Goal: Task Accomplishment & Management: Manage account settings

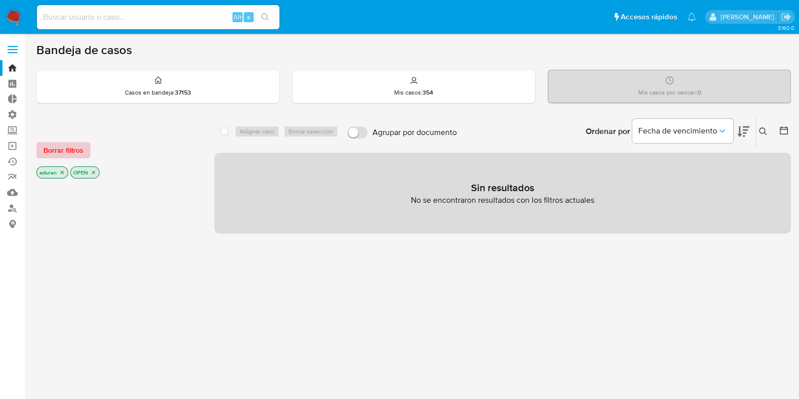
click at [74, 155] on span "Borrar filtros" at bounding box center [63, 150] width 40 height 14
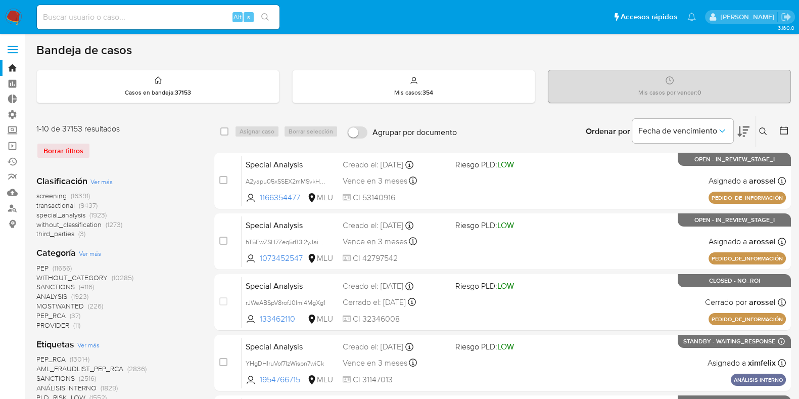
click at [106, 181] on span "Ver más" at bounding box center [101, 181] width 22 height 9
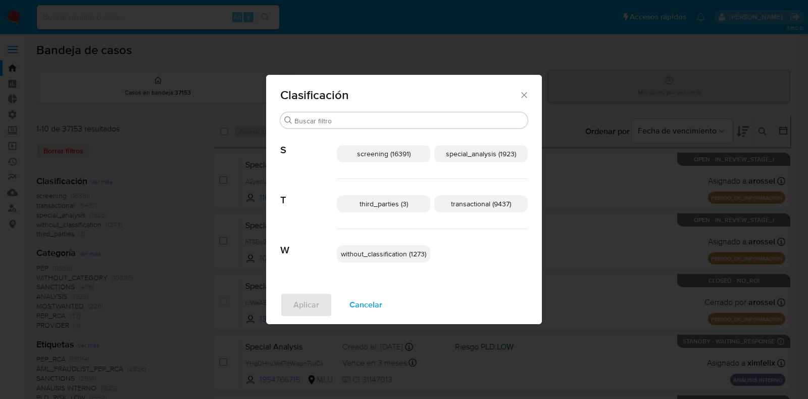
click at [481, 205] on span "transactional (9437)" at bounding box center [481, 204] width 60 height 10
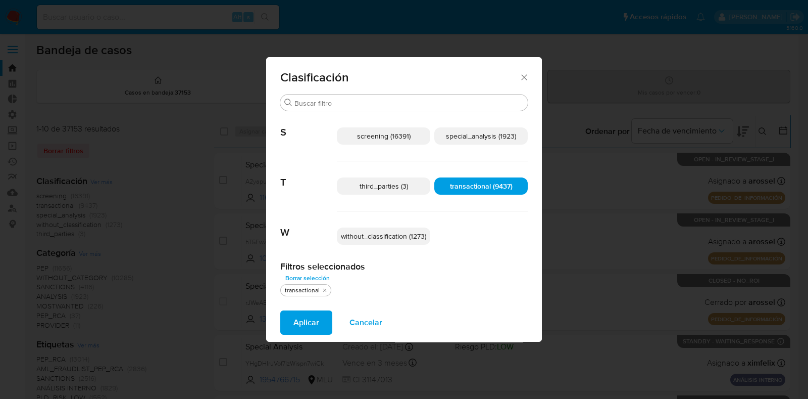
click at [488, 139] on span "special_analysis (1923)" at bounding box center [481, 136] width 70 height 10
click at [305, 327] on span "Aplicar" at bounding box center [307, 322] width 26 height 22
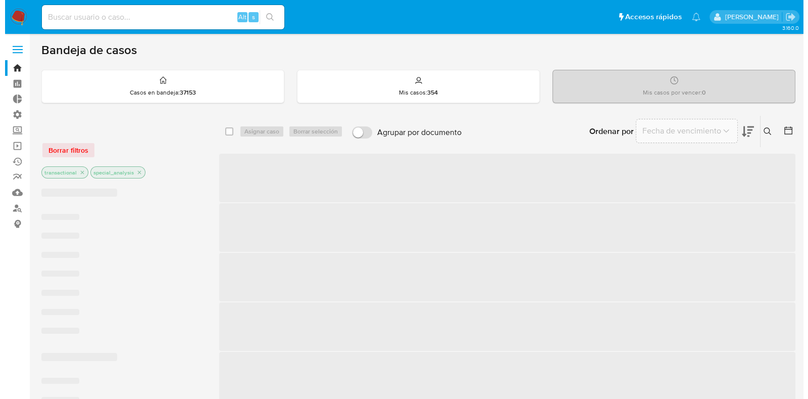
scroll to position [252, 0]
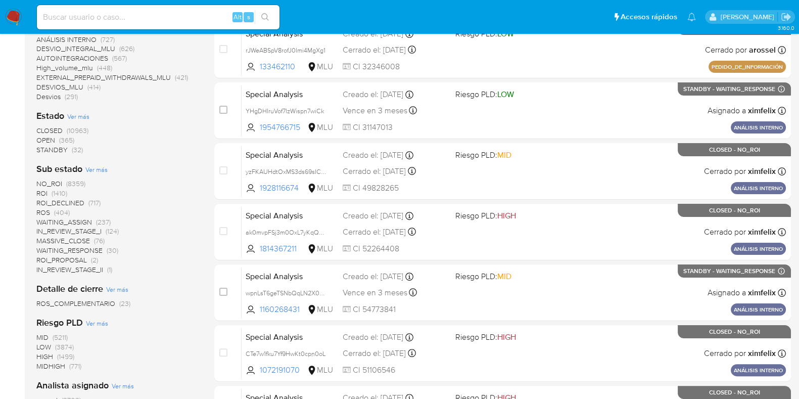
click at [83, 119] on span "Ver más" at bounding box center [78, 116] width 22 height 9
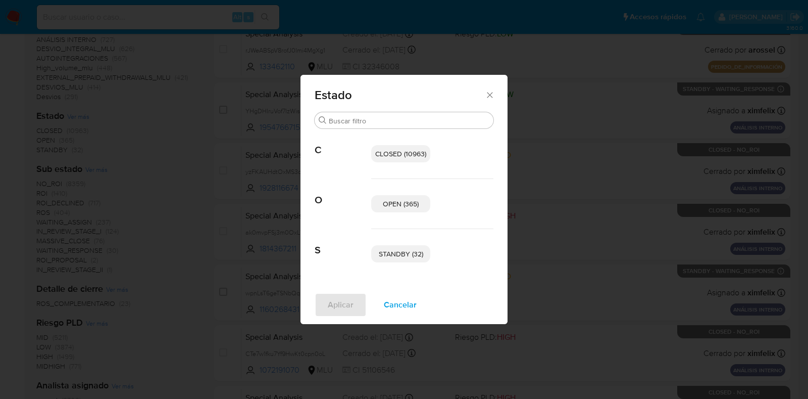
click at [408, 255] on span "STANDBY (32)" at bounding box center [401, 254] width 44 height 10
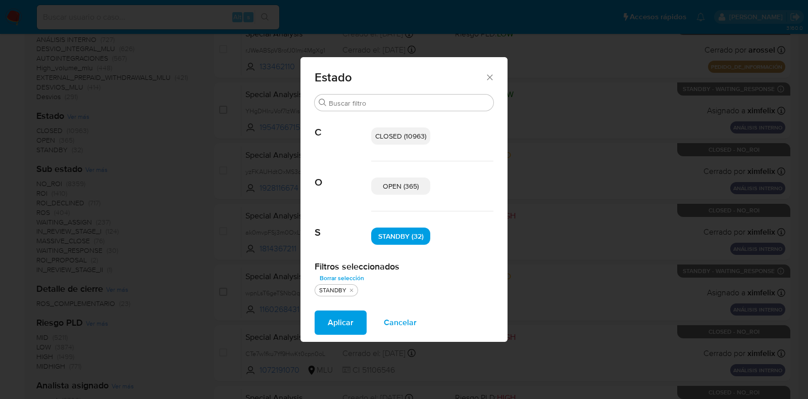
click at [391, 190] on p "OPEN (365)" at bounding box center [400, 185] width 59 height 17
click at [340, 325] on span "Aplicar" at bounding box center [341, 322] width 26 height 22
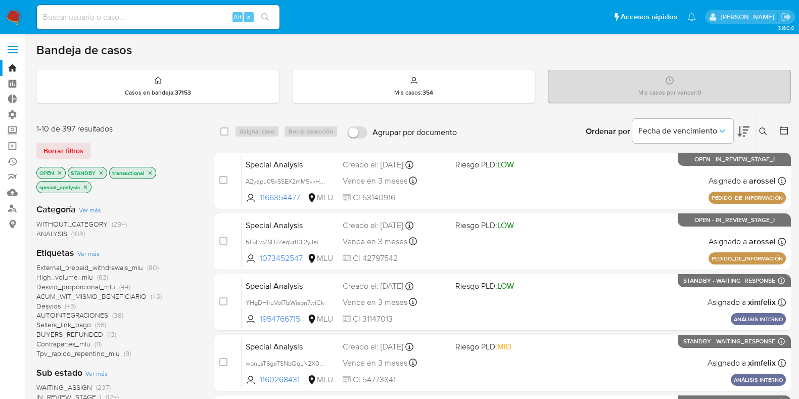
click at [735, 130] on div "Fecha de vencimiento" at bounding box center [690, 131] width 117 height 31
click at [743, 131] on icon at bounding box center [743, 131] width 12 height 12
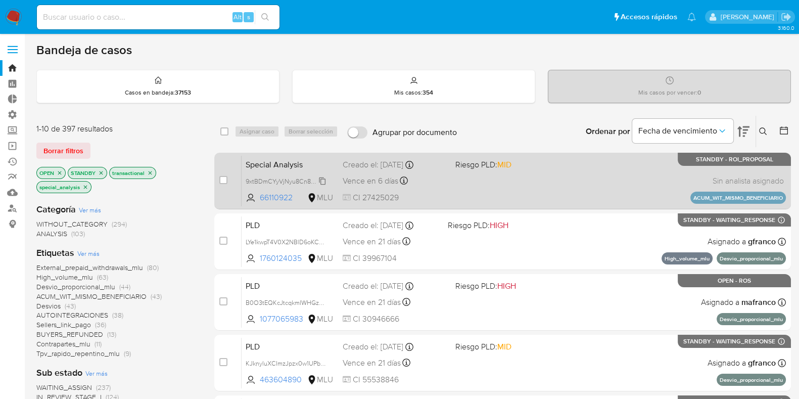
click at [323, 181] on span "9xtBDmCYyVjNyu8Cn8GdxmdN" at bounding box center [290, 180] width 89 height 11
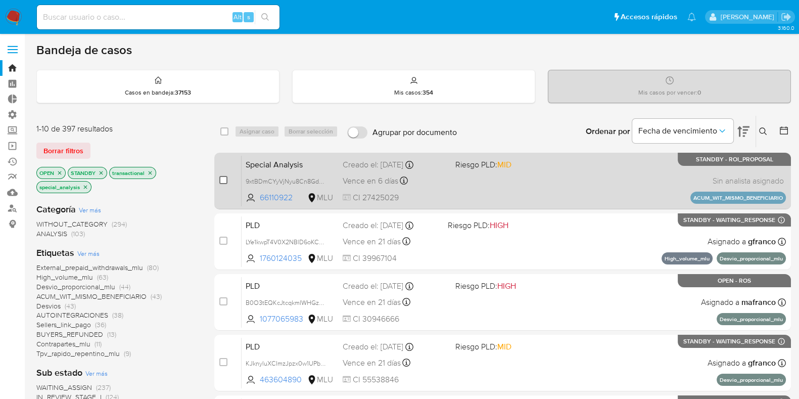
click at [222, 177] on input "checkbox" at bounding box center [223, 180] width 8 height 8
checkbox input "true"
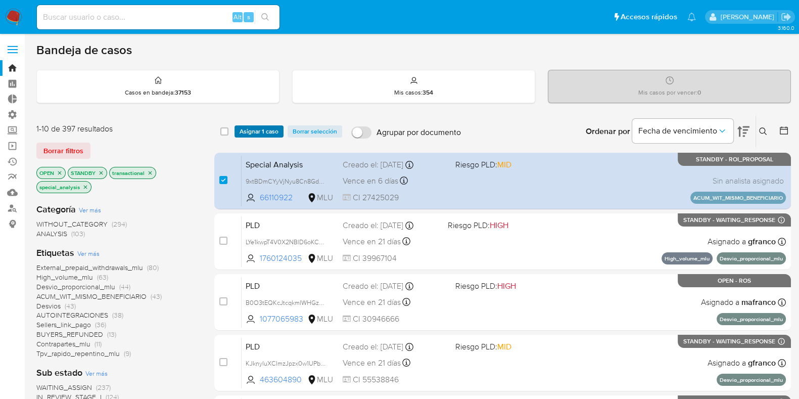
click at [259, 131] on span "Asignar 1 caso" at bounding box center [259, 131] width 39 height 10
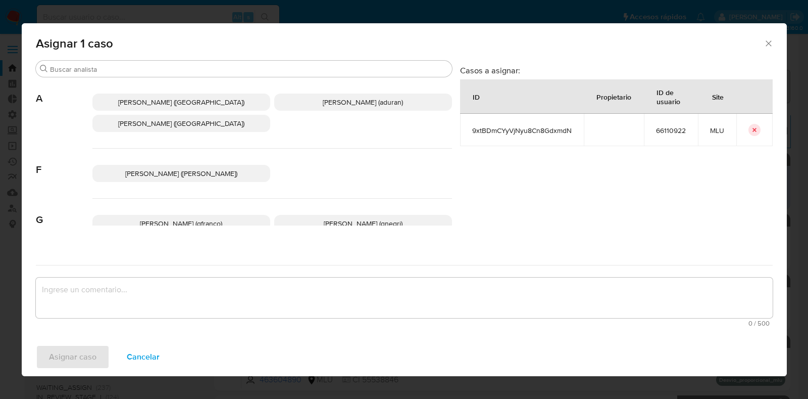
click at [342, 104] on span "Agustin Matias Duran (aduran)" at bounding box center [363, 102] width 80 height 10
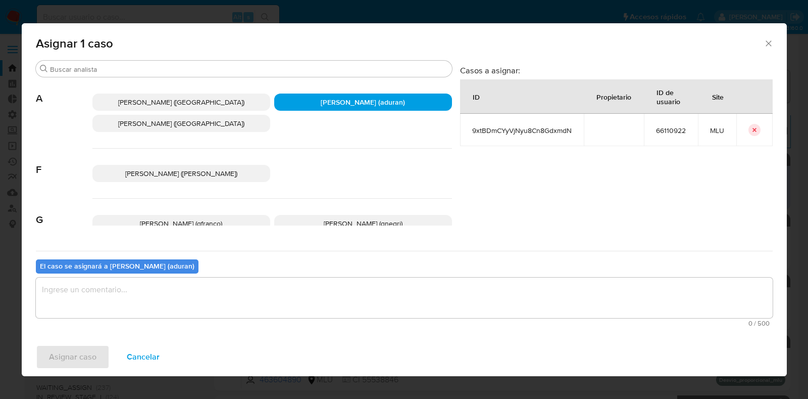
click at [341, 277] on div "0 / 500 500 caracteres restantes" at bounding box center [404, 301] width 737 height 49
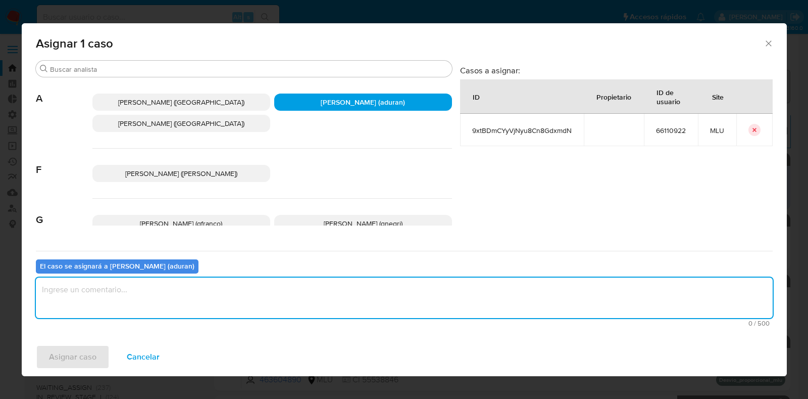
click at [334, 299] on textarea "assign-modal" at bounding box center [404, 297] width 737 height 40
type textarea "."
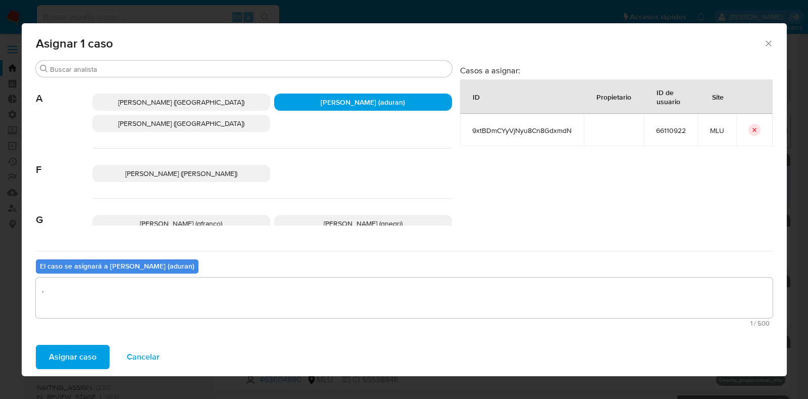
click at [91, 358] on span "Asignar caso" at bounding box center [72, 357] width 47 height 22
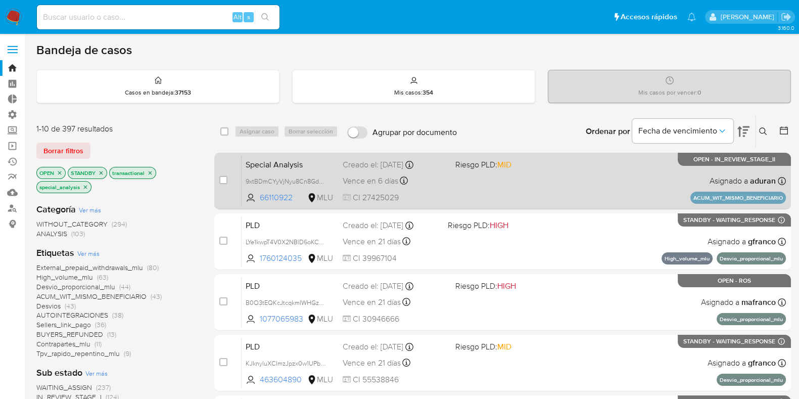
click at [573, 183] on div "Special Analysis 9xtBDmCYyVjNyu8Cn8GdxmdN 66110922 MLU Riesgo PLD: MID Creado e…" at bounding box center [514, 180] width 544 height 51
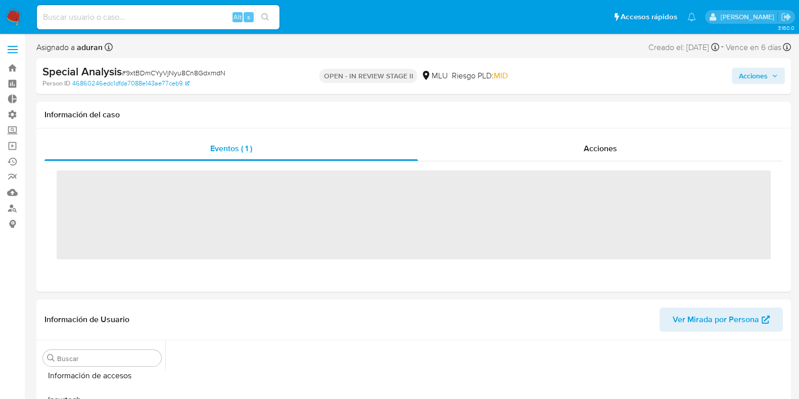
scroll to position [451, 0]
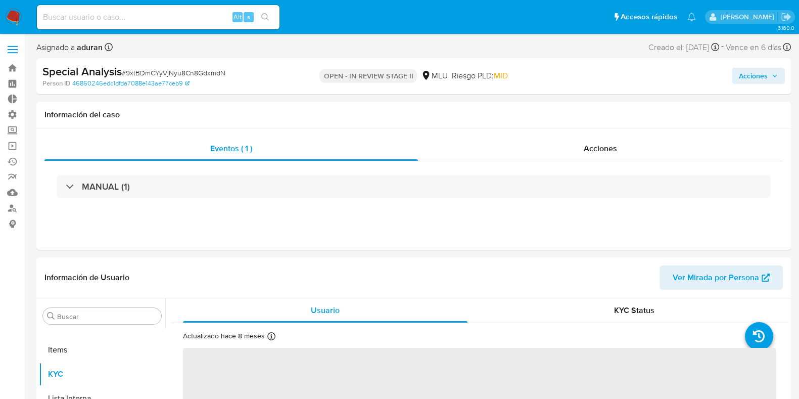
select select "10"
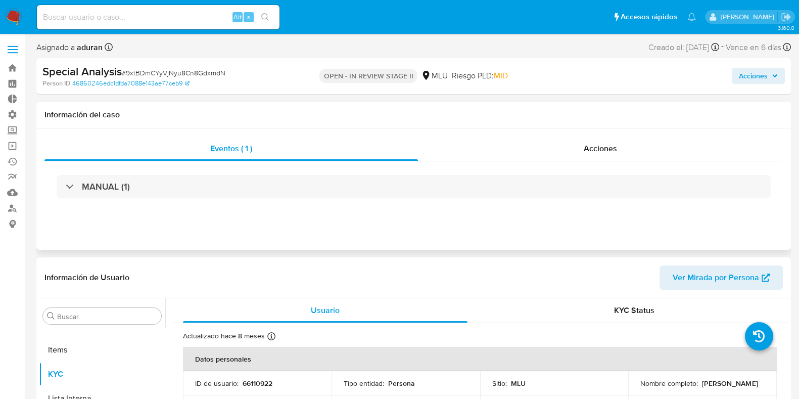
drag, startPoint x: 4, startPoint y: 294, endPoint x: 218, endPoint y: 116, distance: 278.4
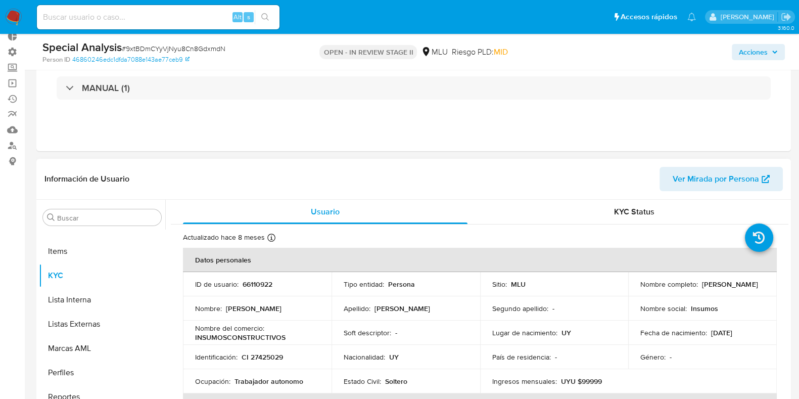
scroll to position [63, 0]
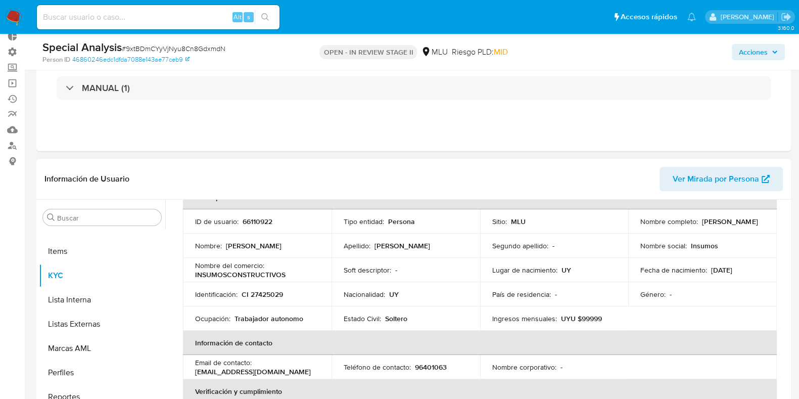
click at [281, 275] on p "INSUMOSCONSTRUCTIVOS" at bounding box center [240, 274] width 90 height 9
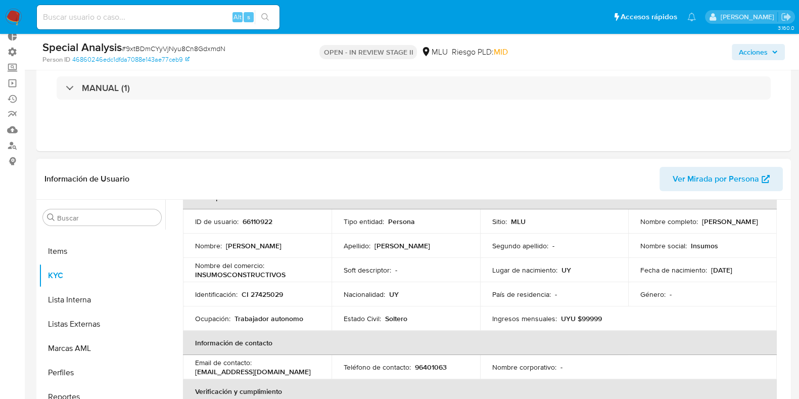
click at [279, 276] on p "INSUMOSCONSTRUCTIVOS" at bounding box center [240, 274] width 90 height 9
click at [283, 274] on p "INSUMOSCONSTRUCTIVOS" at bounding box center [240, 274] width 90 height 9
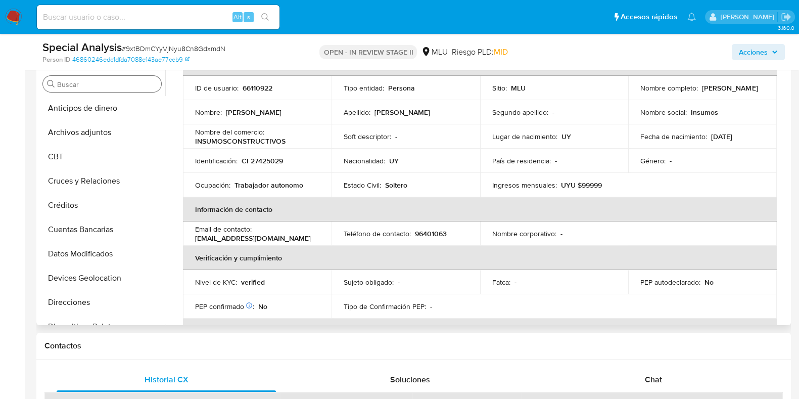
scroll to position [126, 0]
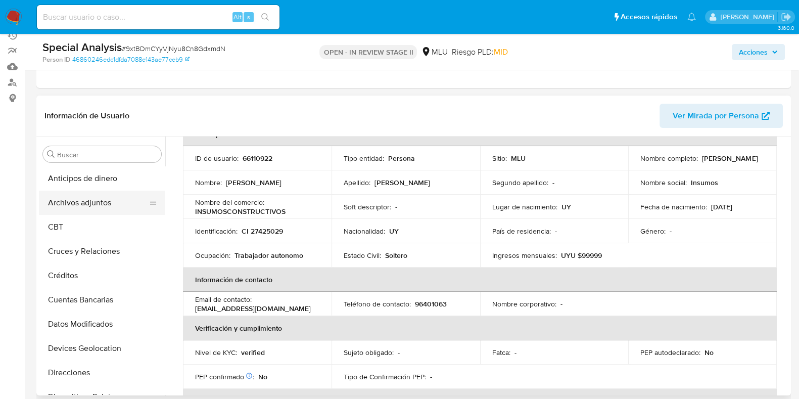
click at [101, 200] on button "Archivos adjuntos" at bounding box center [98, 202] width 118 height 24
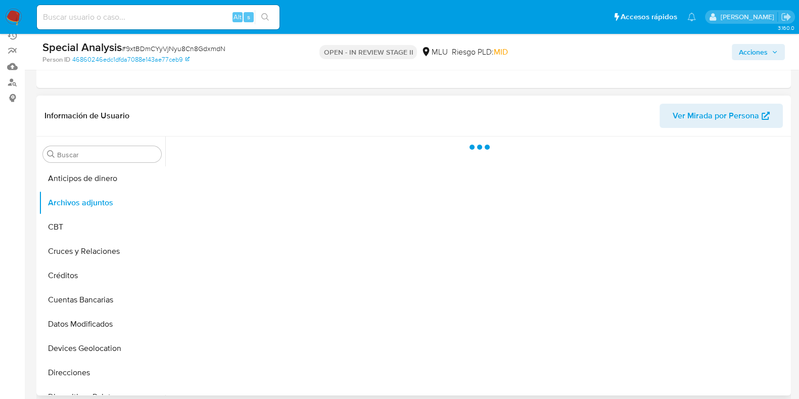
scroll to position [0, 0]
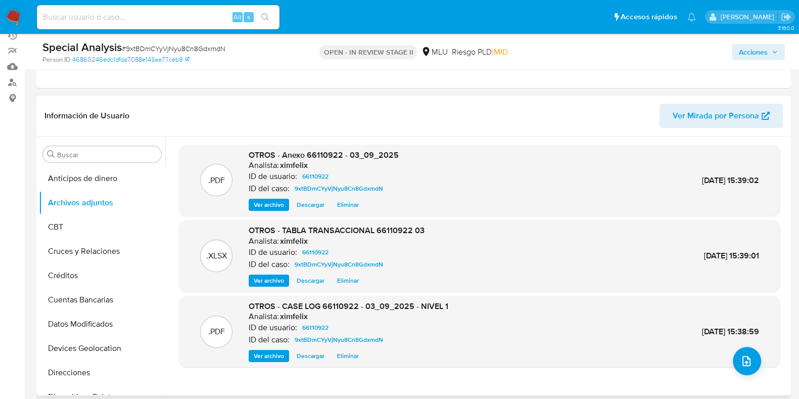
click at [308, 361] on span "Descargar" at bounding box center [311, 356] width 28 height 10
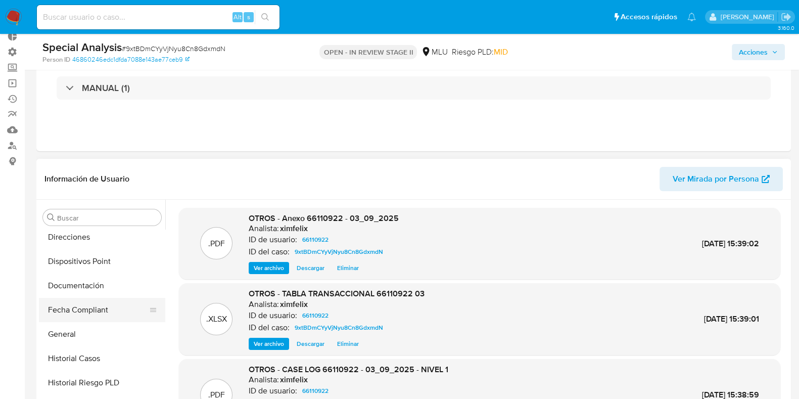
scroll to position [189, 0]
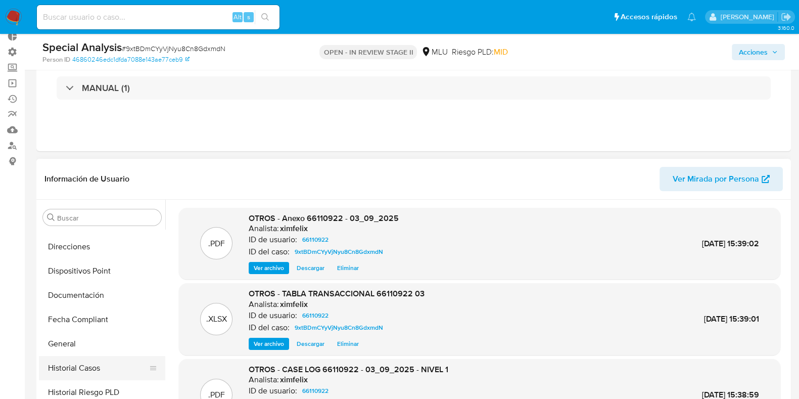
click at [93, 372] on button "Historial Casos" at bounding box center [98, 368] width 118 height 24
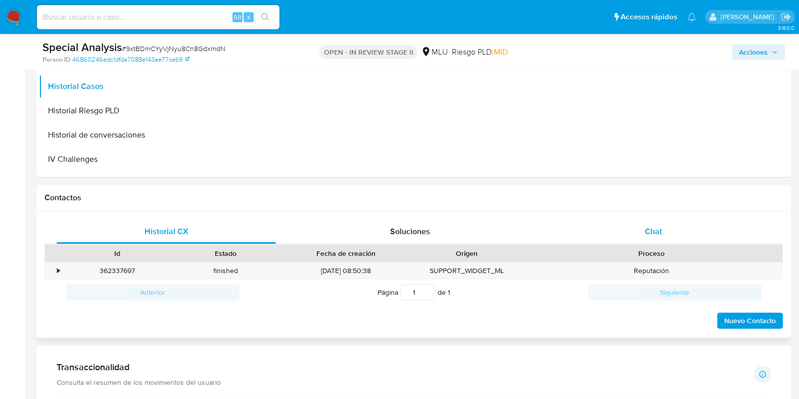
scroll to position [316, 0]
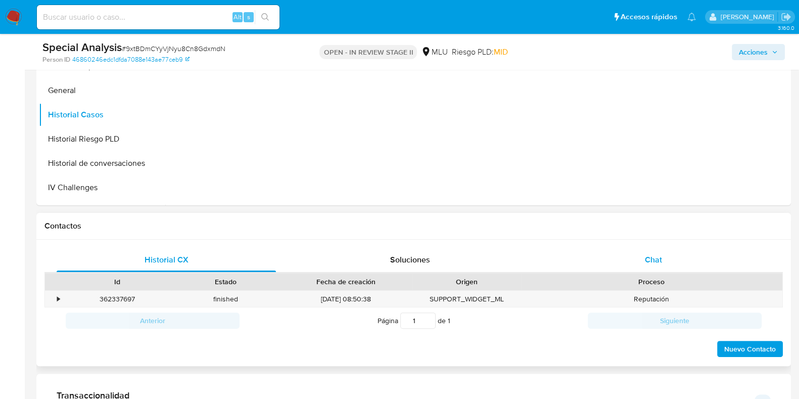
click at [660, 257] on span "Chat" at bounding box center [653, 260] width 17 height 12
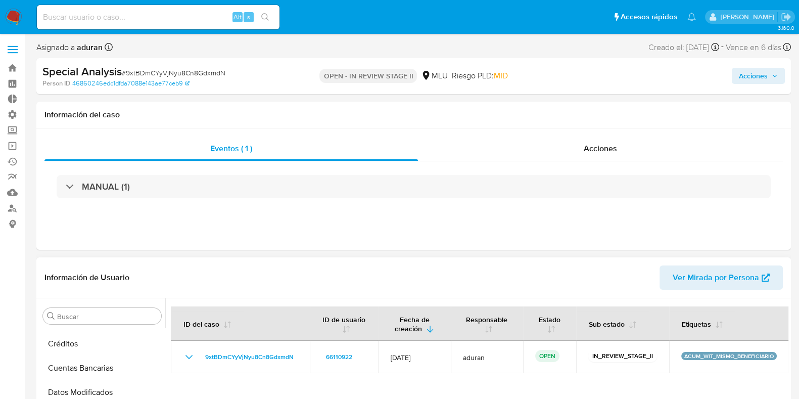
scroll to position [0, 0]
click at [101, 375] on button "Archivos adjuntos" at bounding box center [98, 364] width 118 height 24
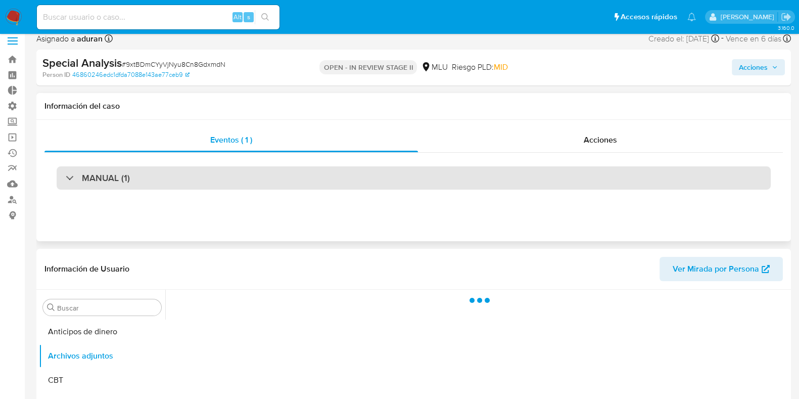
scroll to position [189, 0]
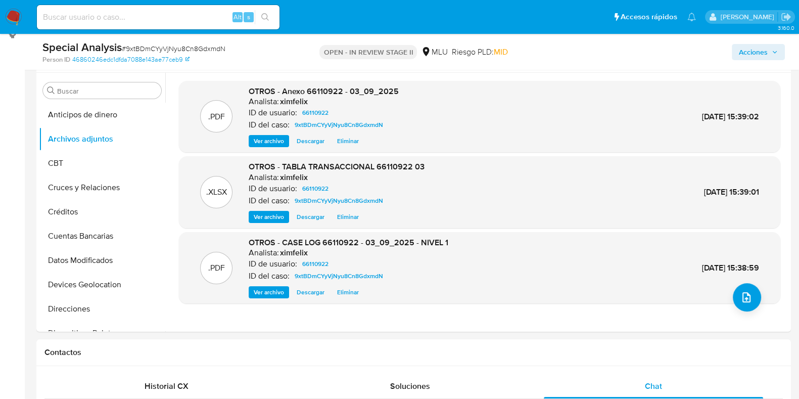
click at [755, 59] on span "Acciones" at bounding box center [753, 52] width 29 height 16
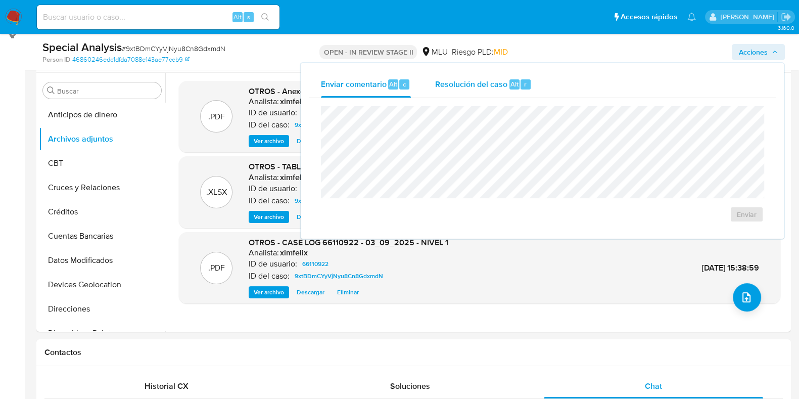
click at [465, 82] on span "Resolución del caso" at bounding box center [471, 84] width 72 height 12
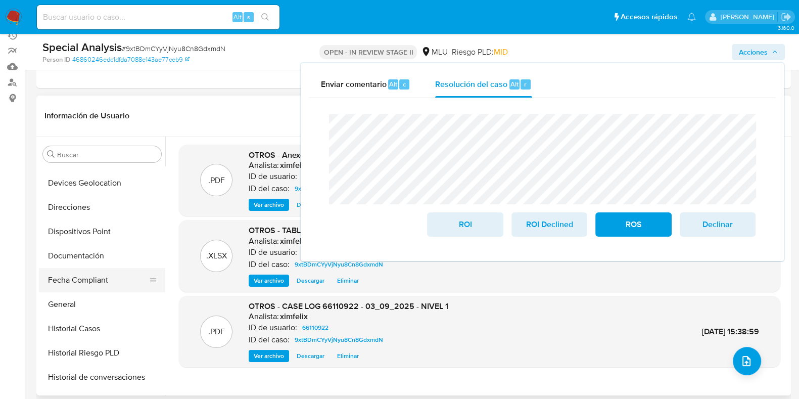
scroll to position [252, 0]
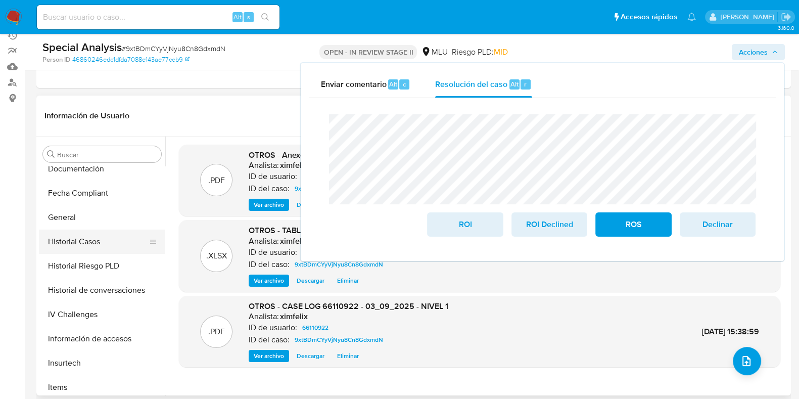
click at [86, 234] on button "Historial Casos" at bounding box center [98, 241] width 118 height 24
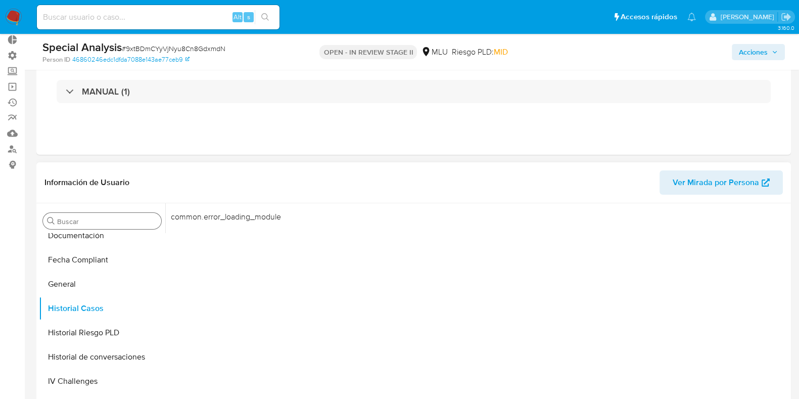
scroll to position [0, 0]
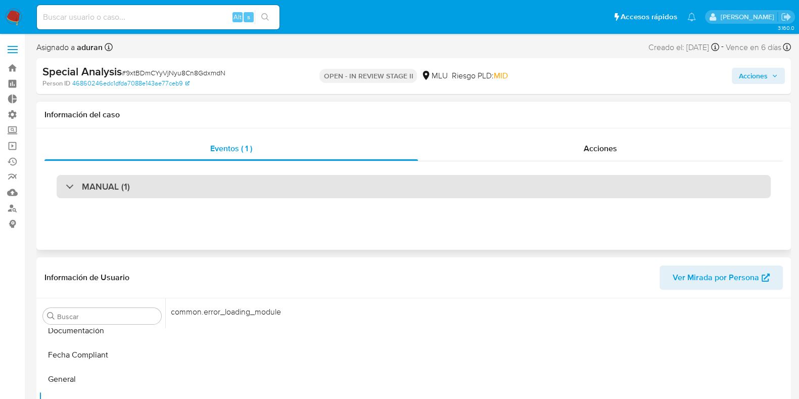
click at [74, 184] on div "MANUAL (1)" at bounding box center [98, 186] width 64 height 11
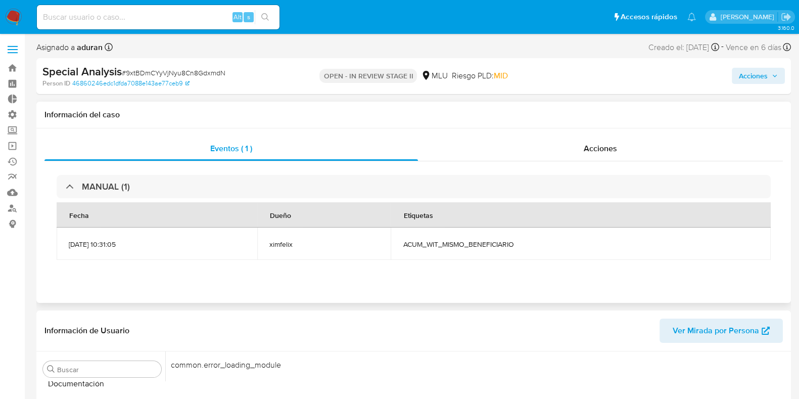
drag, startPoint x: 184, startPoint y: 254, endPoint x: 51, endPoint y: 255, distance: 132.9
click at [51, 255] on div "MANUAL (1) Fecha Dueño Etiquetas [DATE] 10:31:05 ximfelix ACUM_WIT_MISMO_BENEFI…" at bounding box center [413, 219] width 738 height 116
click at [125, 246] on span "[DATE] 10:31:05" at bounding box center [157, 244] width 176 height 9
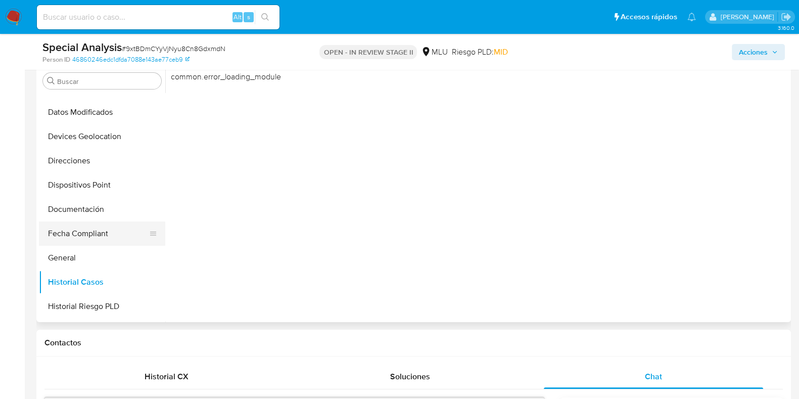
scroll to position [135, 0]
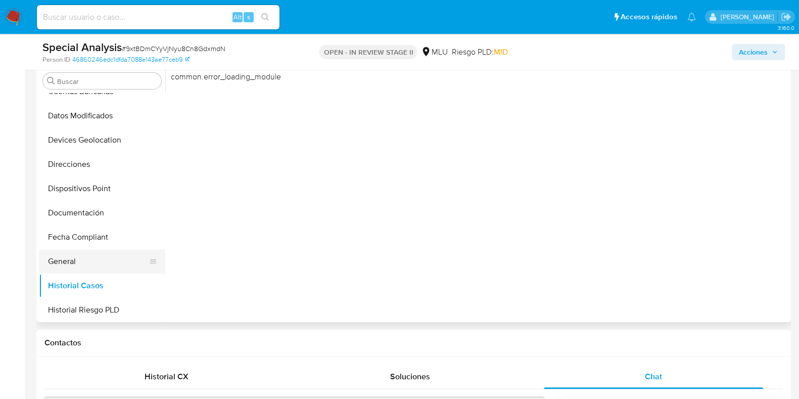
click at [79, 259] on button "General" at bounding box center [98, 261] width 118 height 24
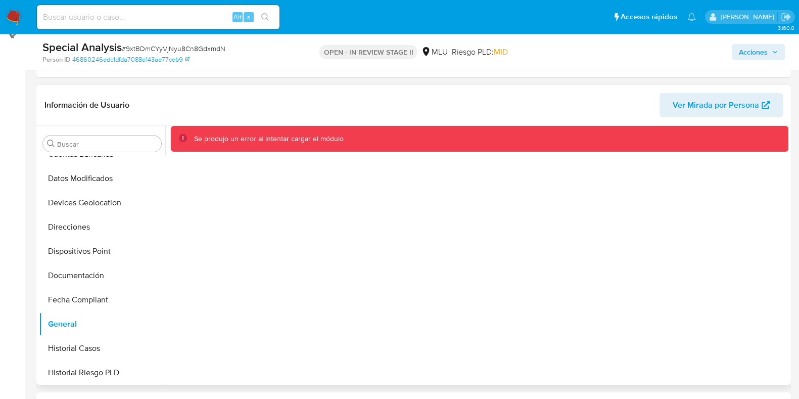
scroll to position [0, 0]
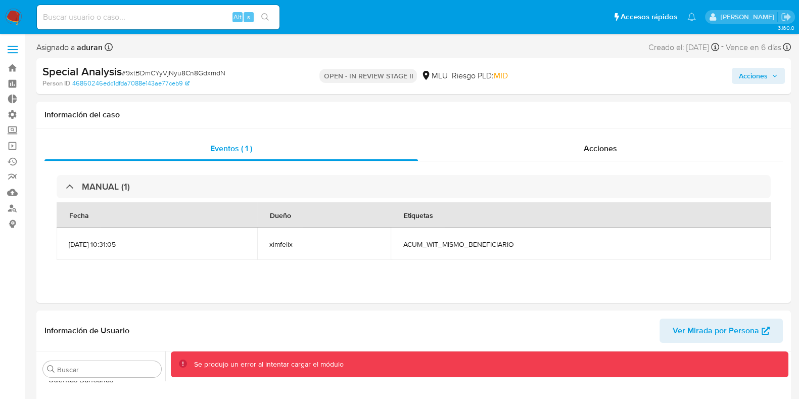
click at [754, 73] on span "Acciones" at bounding box center [753, 76] width 29 height 16
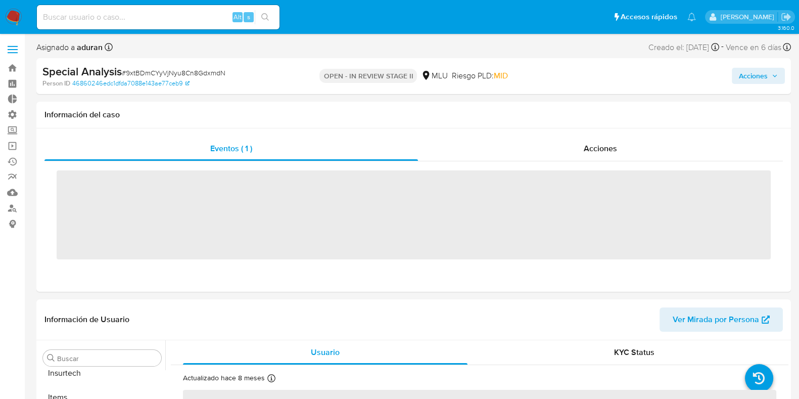
scroll to position [451, 0]
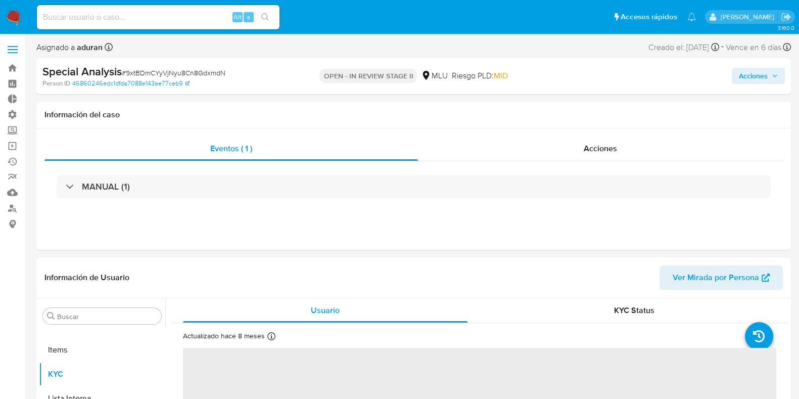
click at [125, 15] on input at bounding box center [158, 17] width 243 height 13
paste input "191963752"
type input "191963752"
select select "10"
type input "191963752"
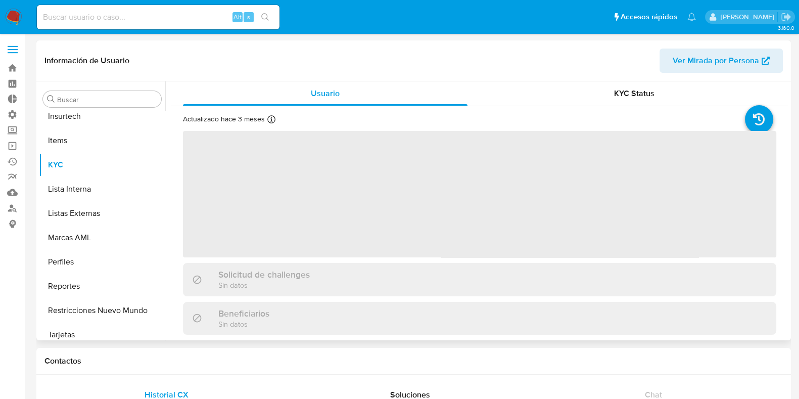
scroll to position [451, 0]
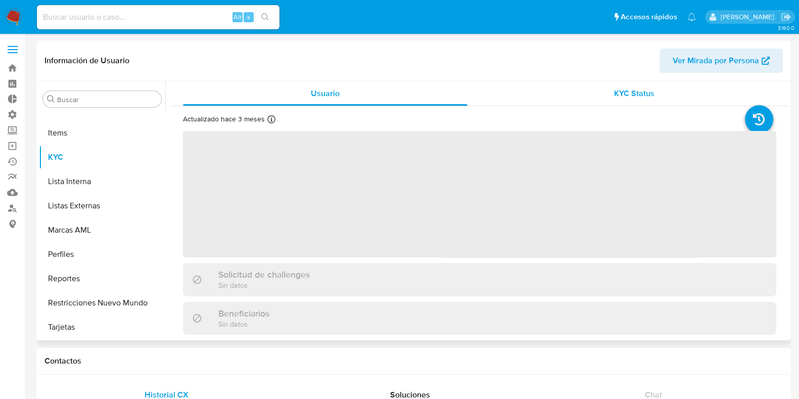
select select "10"
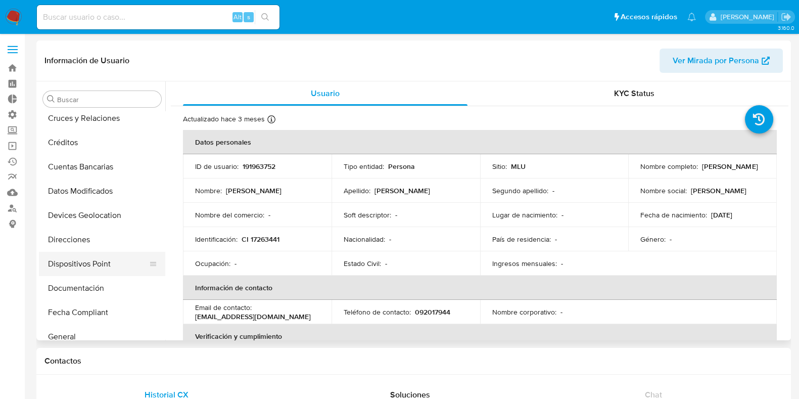
scroll to position [72, 0]
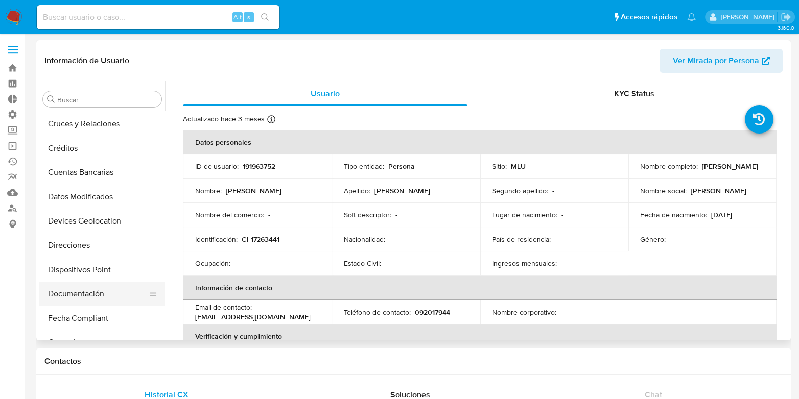
click at [88, 299] on button "Documentación" at bounding box center [98, 293] width 118 height 24
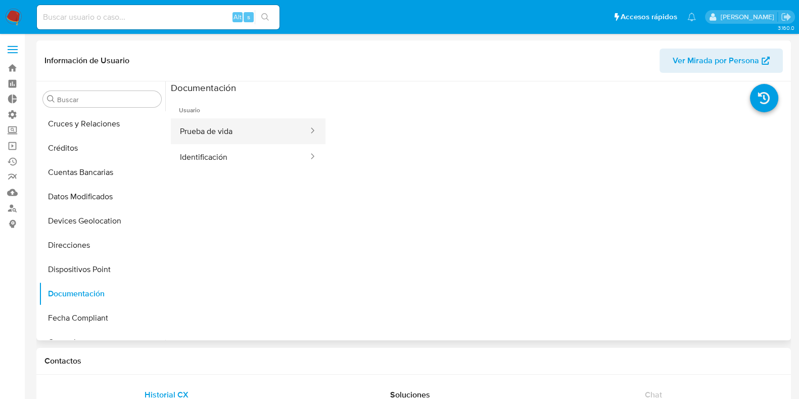
click at [239, 136] on button "Prueba de vida" at bounding box center [240, 131] width 138 height 26
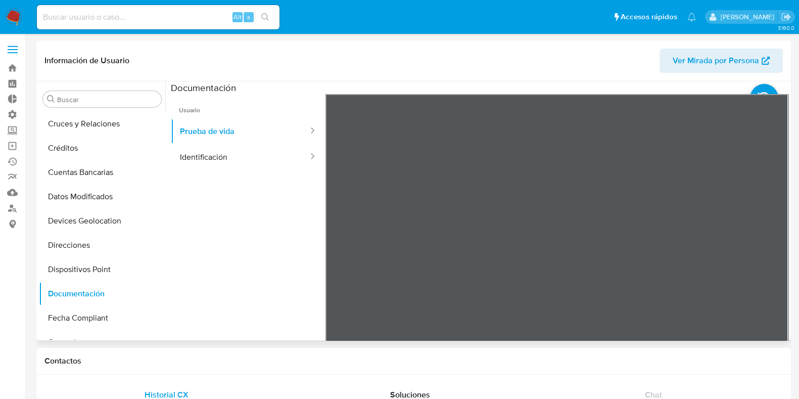
scroll to position [63, 0]
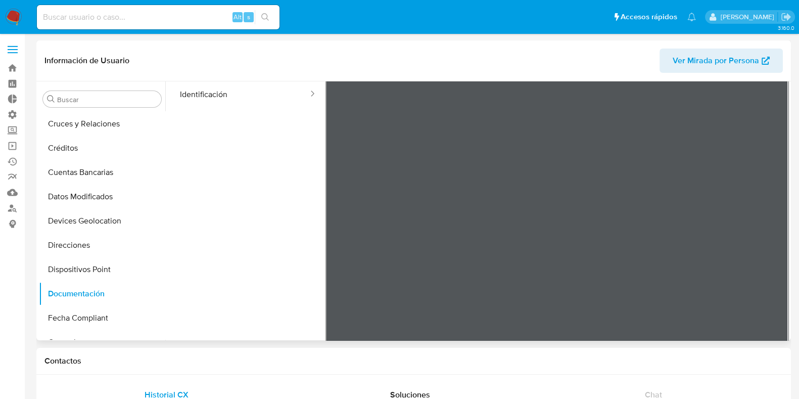
click at [244, 121] on ul "Usuario Prueba de vida Identificación" at bounding box center [248, 176] width 155 height 291
click at [245, 101] on button "Identificación" at bounding box center [240, 94] width 138 height 26
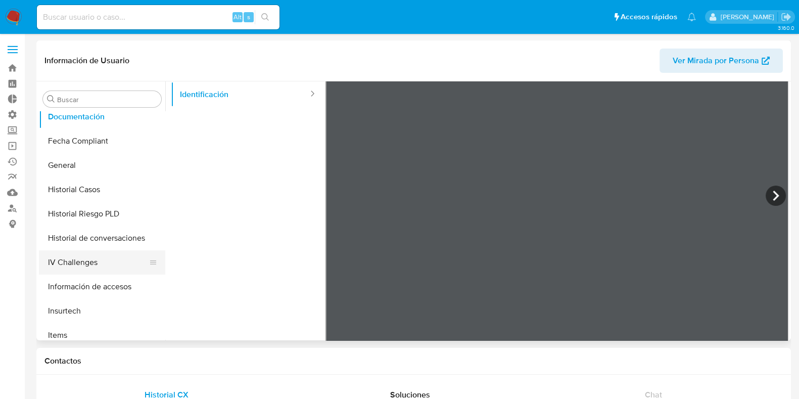
scroll to position [261, 0]
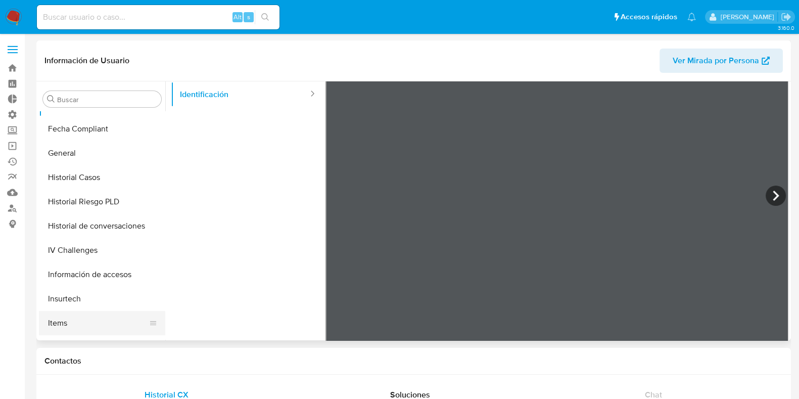
click at [72, 316] on button "Items" at bounding box center [98, 323] width 118 height 24
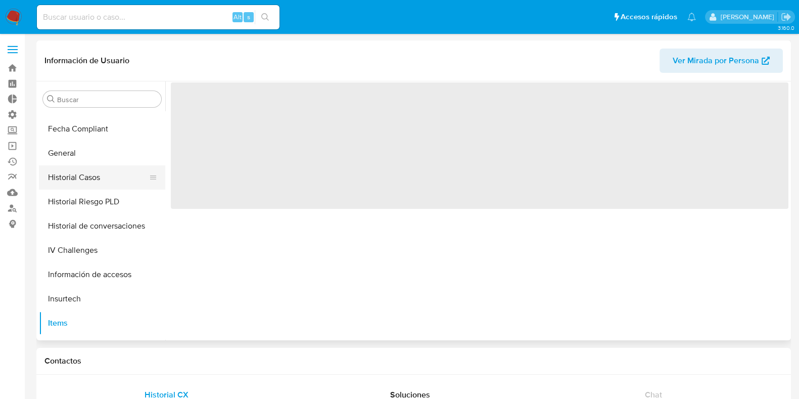
scroll to position [0, 0]
click at [83, 160] on button "General" at bounding box center [98, 153] width 118 height 24
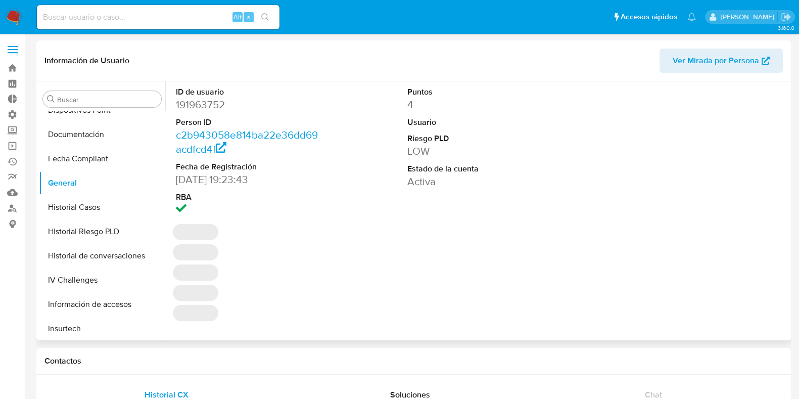
scroll to position [388, 0]
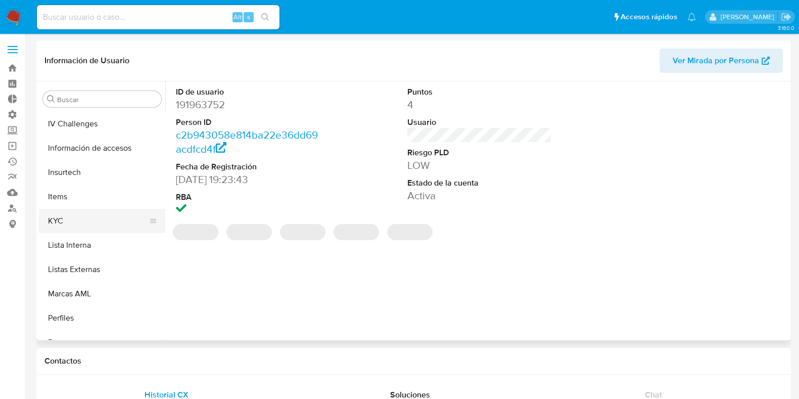
click at [83, 217] on button "KYC" at bounding box center [98, 221] width 118 height 24
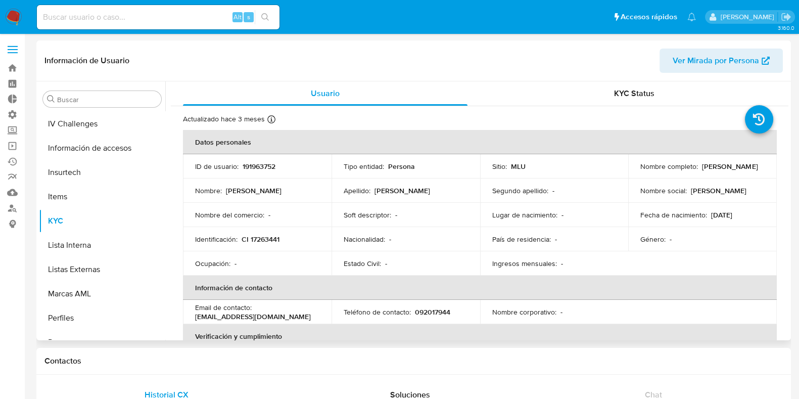
click at [257, 169] on p "191963752" at bounding box center [259, 166] width 33 height 9
copy p "191963752"
click at [261, 238] on p "CI 17263441" at bounding box center [261, 238] width 38 height 9
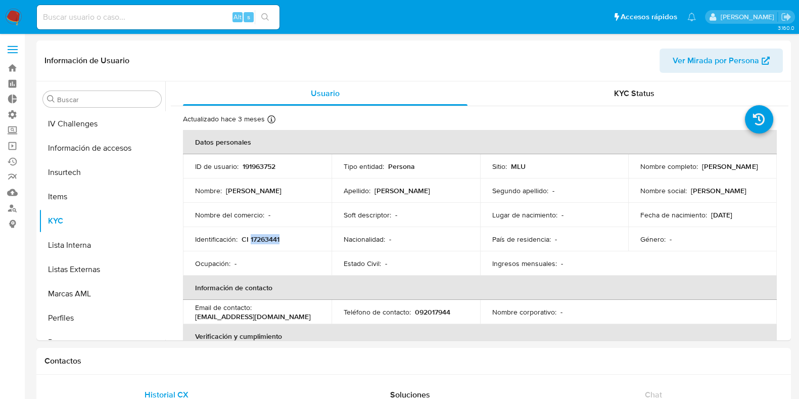
copy p "17263441"
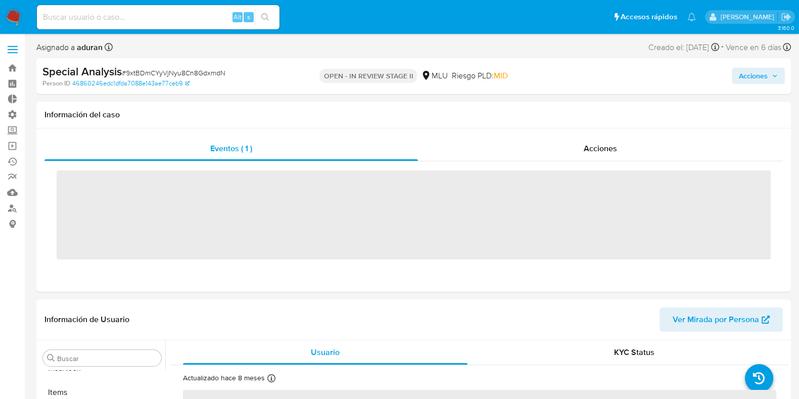
scroll to position [451, 0]
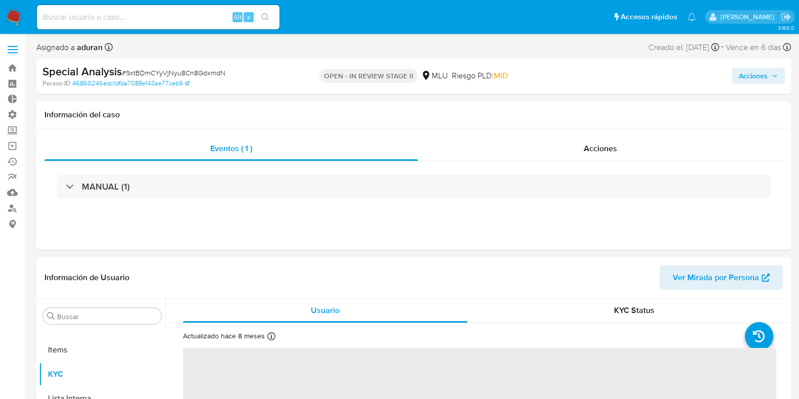
select select "10"
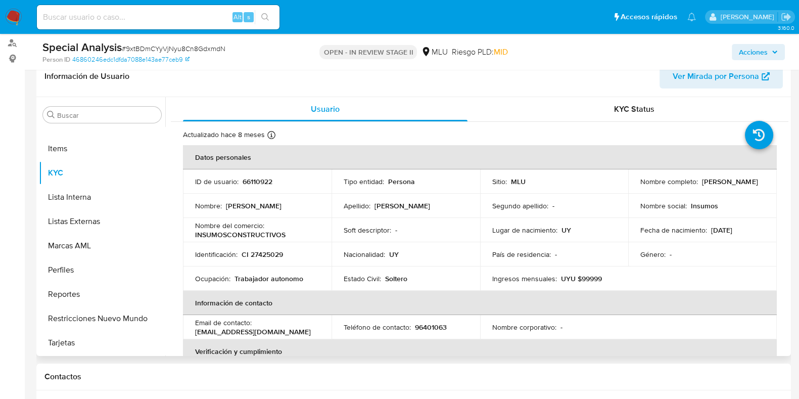
scroll to position [252, 0]
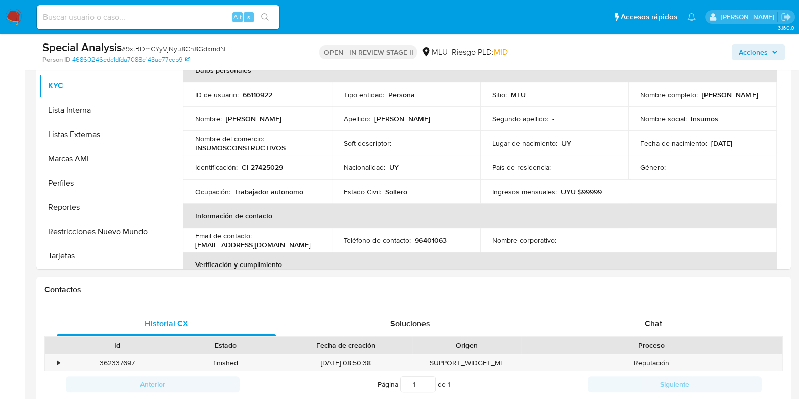
click at [754, 49] on span "Acciones" at bounding box center [753, 52] width 29 height 16
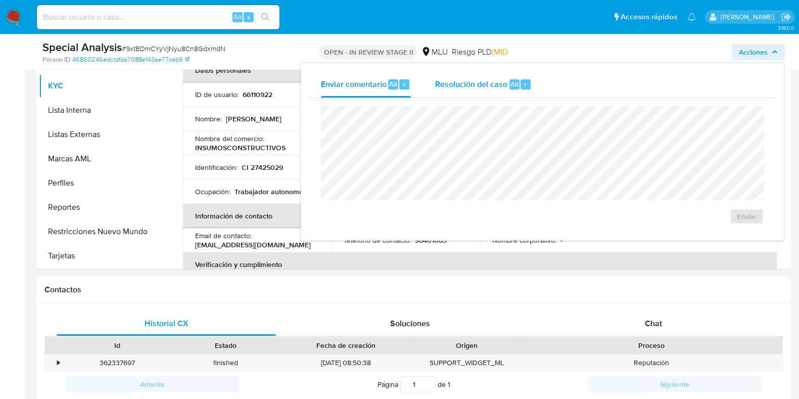
click at [502, 79] on span "Resolución del caso" at bounding box center [471, 84] width 72 height 12
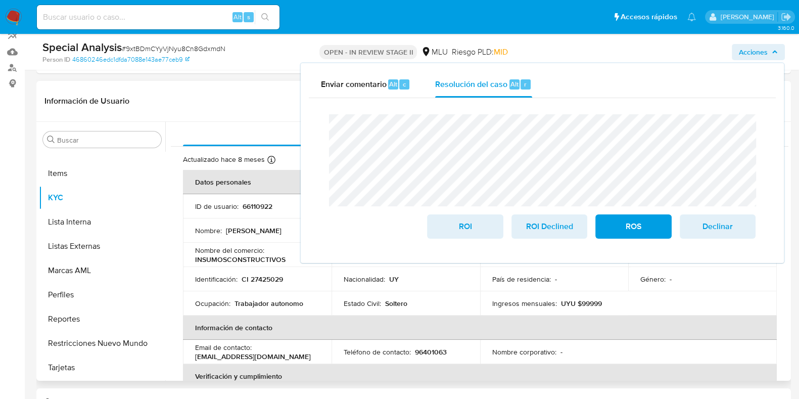
scroll to position [63, 0]
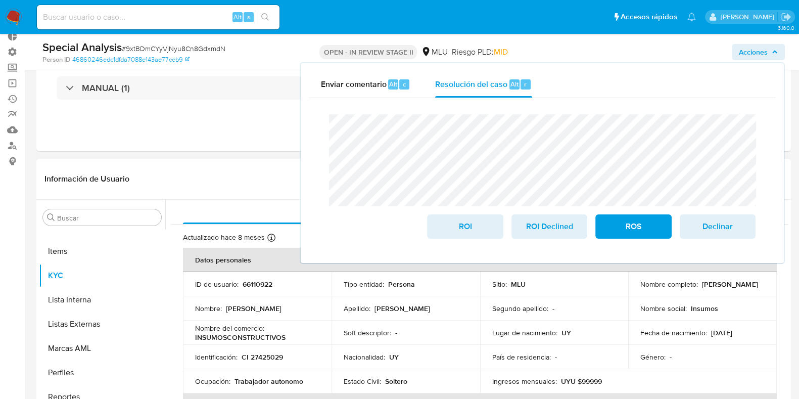
click at [248, 286] on p "66110922" at bounding box center [258, 283] width 30 height 9
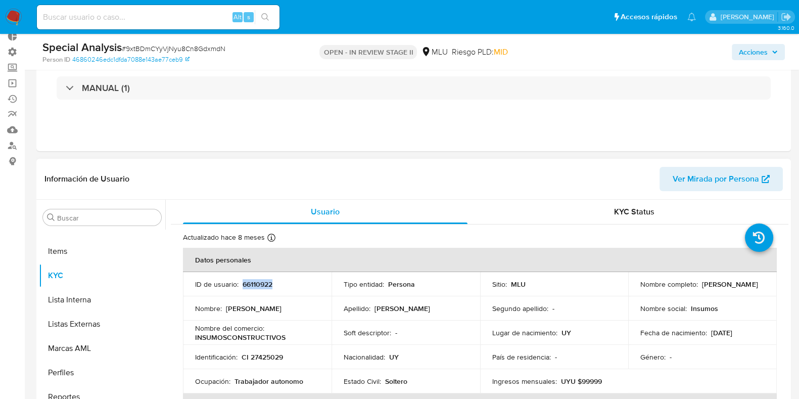
copy p "66110922"
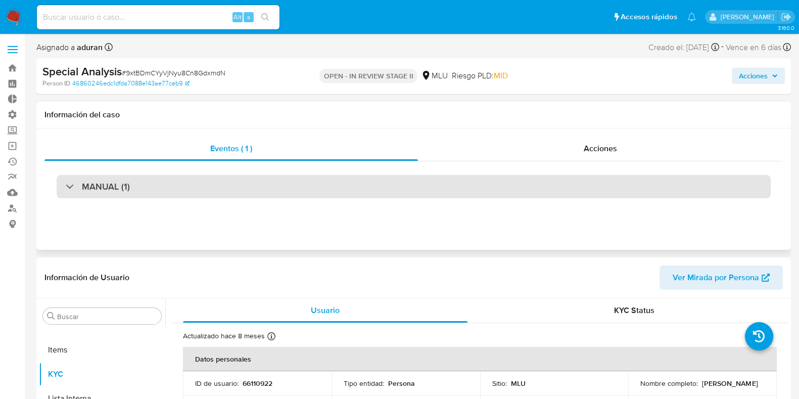
click at [484, 189] on div "MANUAL (1)" at bounding box center [414, 186] width 714 height 23
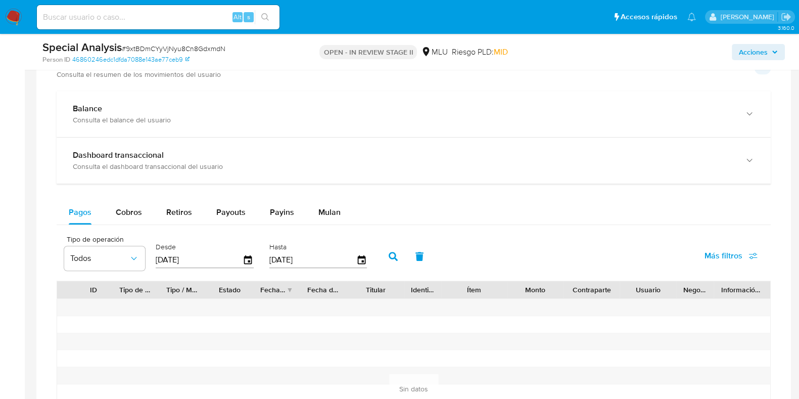
scroll to position [723, 0]
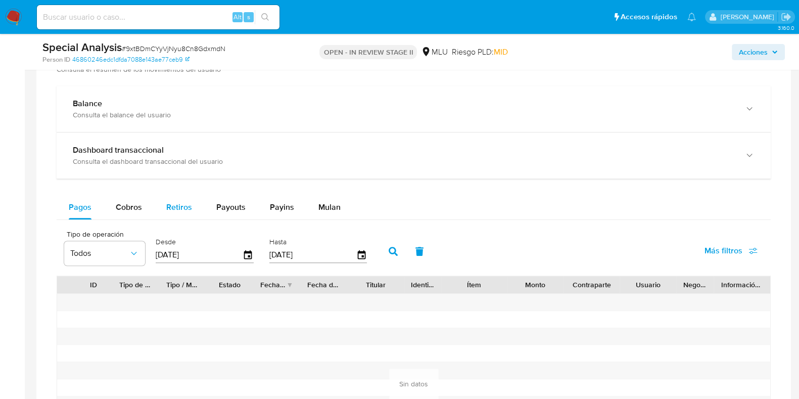
click at [189, 208] on span "Retiros" at bounding box center [179, 207] width 26 height 12
select select "10"
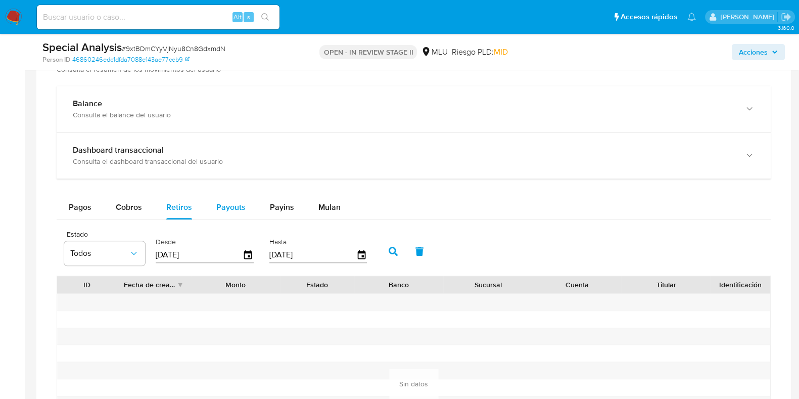
click at [246, 207] on button "Payouts" at bounding box center [231, 207] width 54 height 24
select select "10"
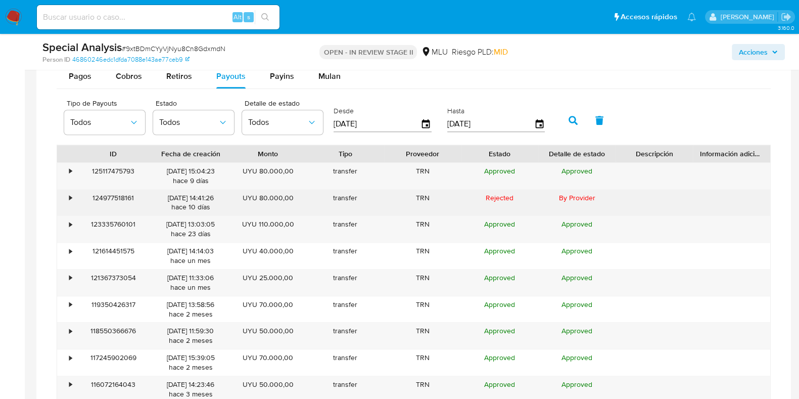
scroll to position [785, 0]
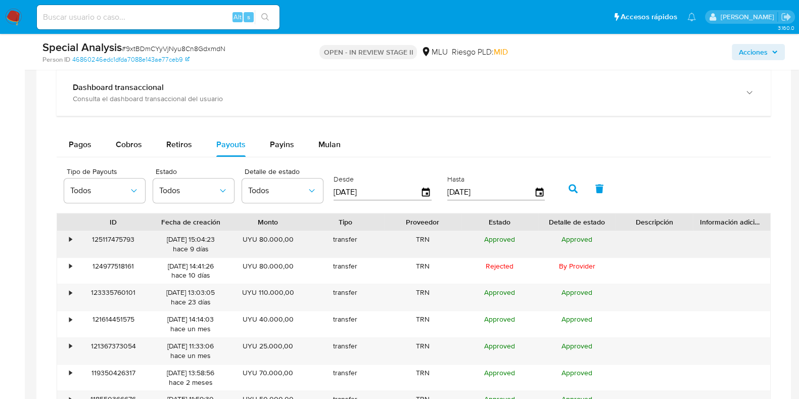
click at [74, 243] on div "•" at bounding box center [66, 244] width 18 height 26
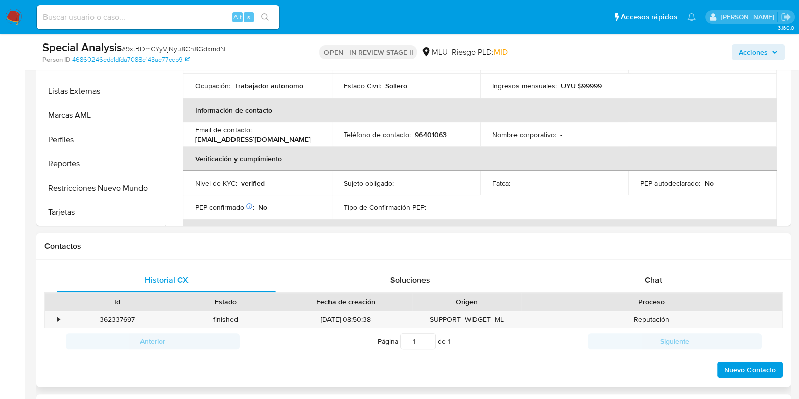
scroll to position [344, 0]
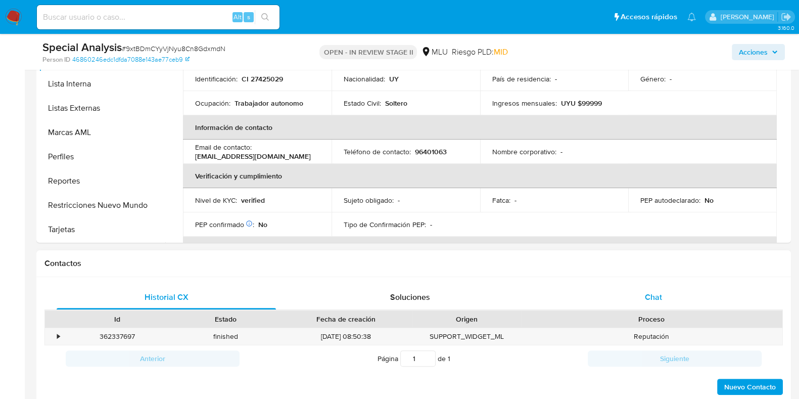
click at [652, 299] on span "Chat" at bounding box center [653, 297] width 17 height 12
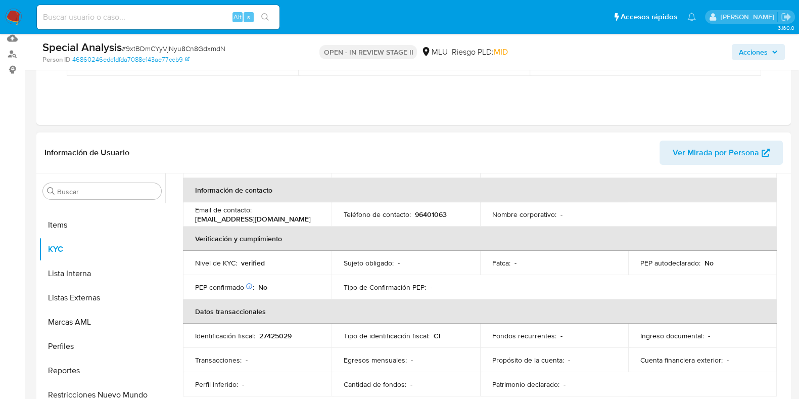
scroll to position [0, 0]
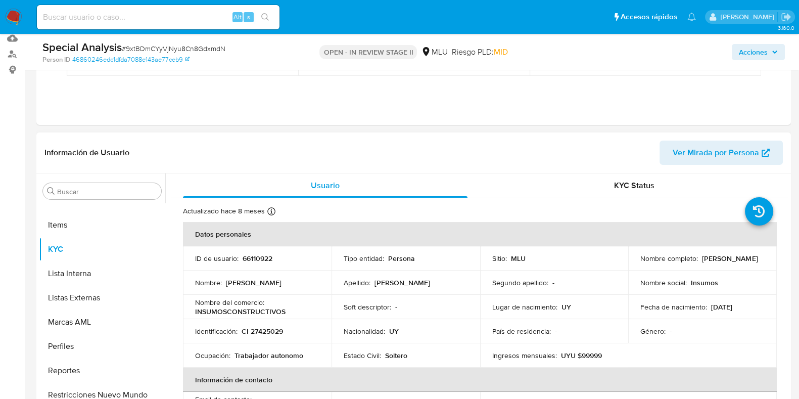
click at [252, 258] on p "66110922" at bounding box center [258, 258] width 30 height 9
copy p "66110922"
click at [252, 258] on p "66110922" at bounding box center [258, 258] width 30 height 9
